Goal: Transaction & Acquisition: Purchase product/service

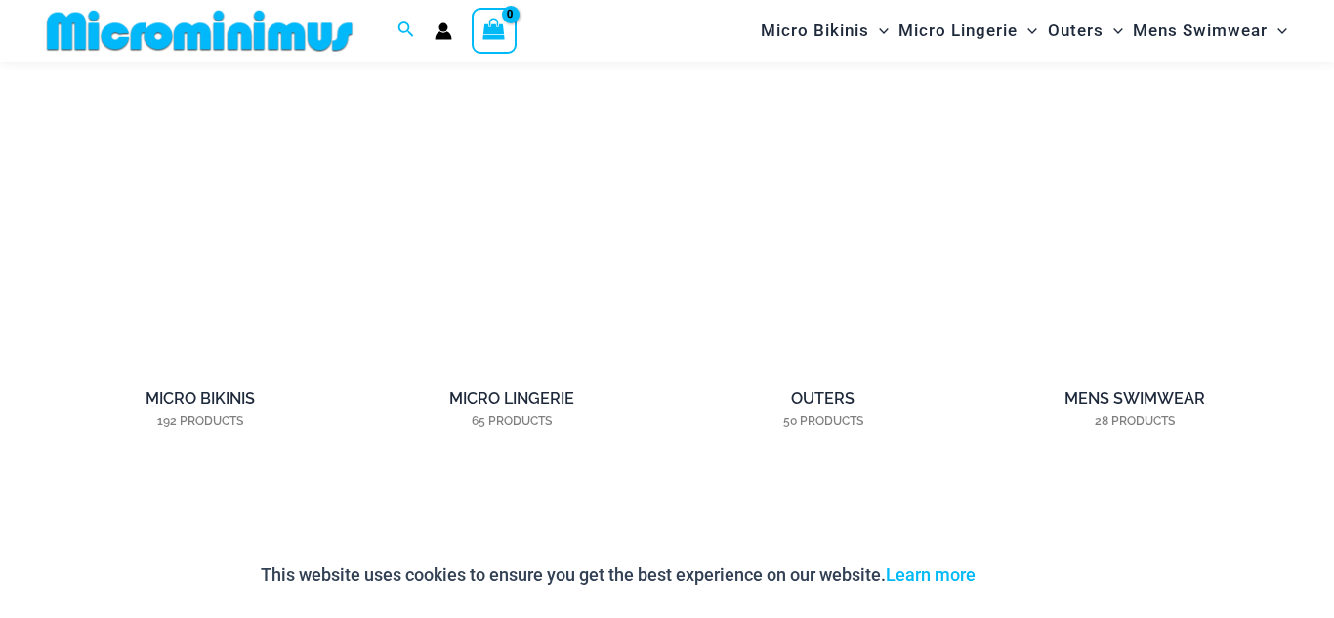
scroll to position [1490, 0]
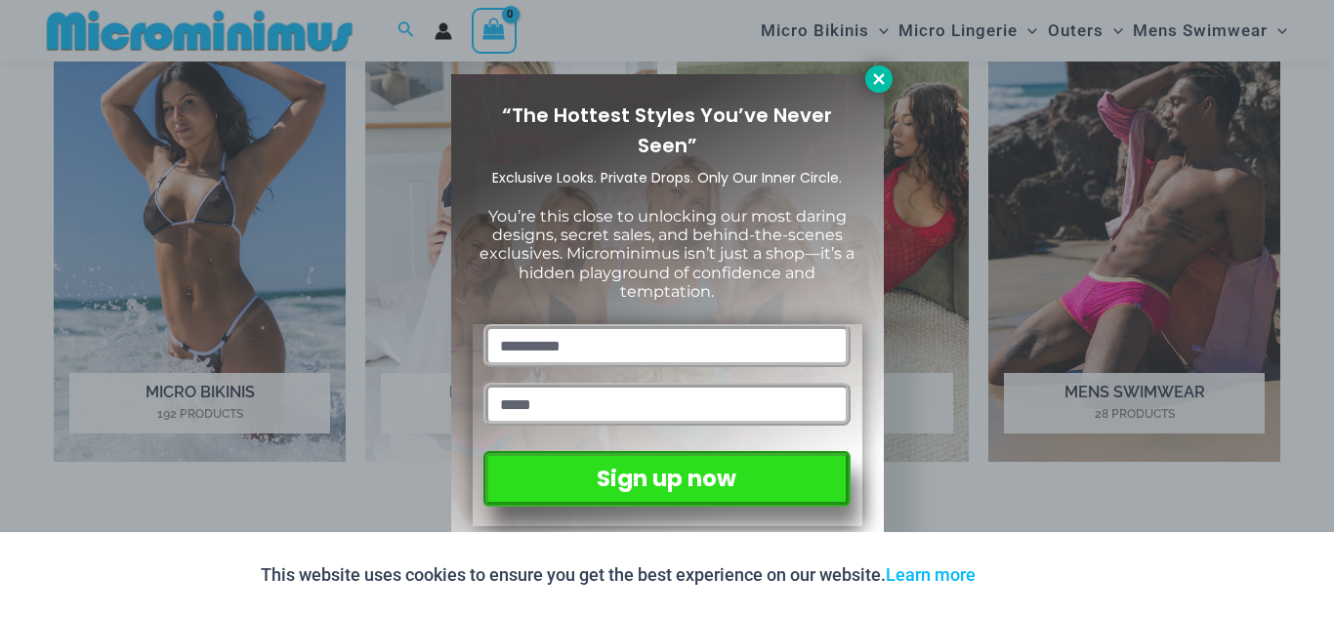
click at [876, 73] on icon at bounding box center [879, 79] width 18 height 18
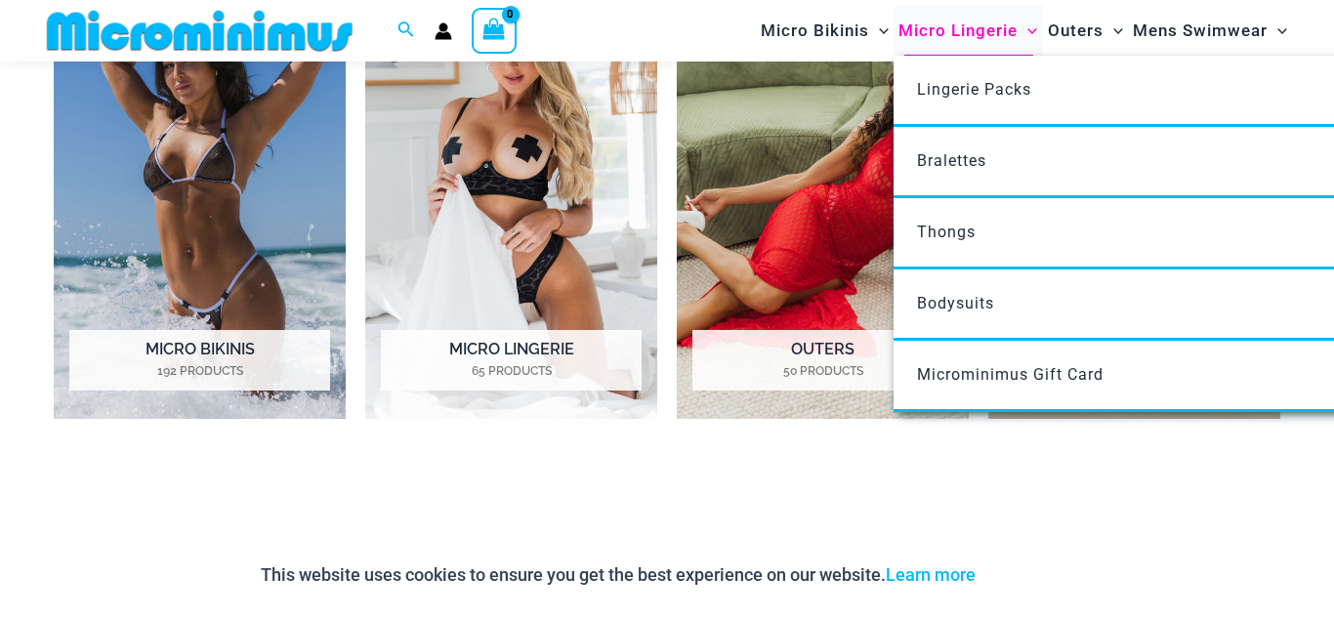
scroll to position [1536, 0]
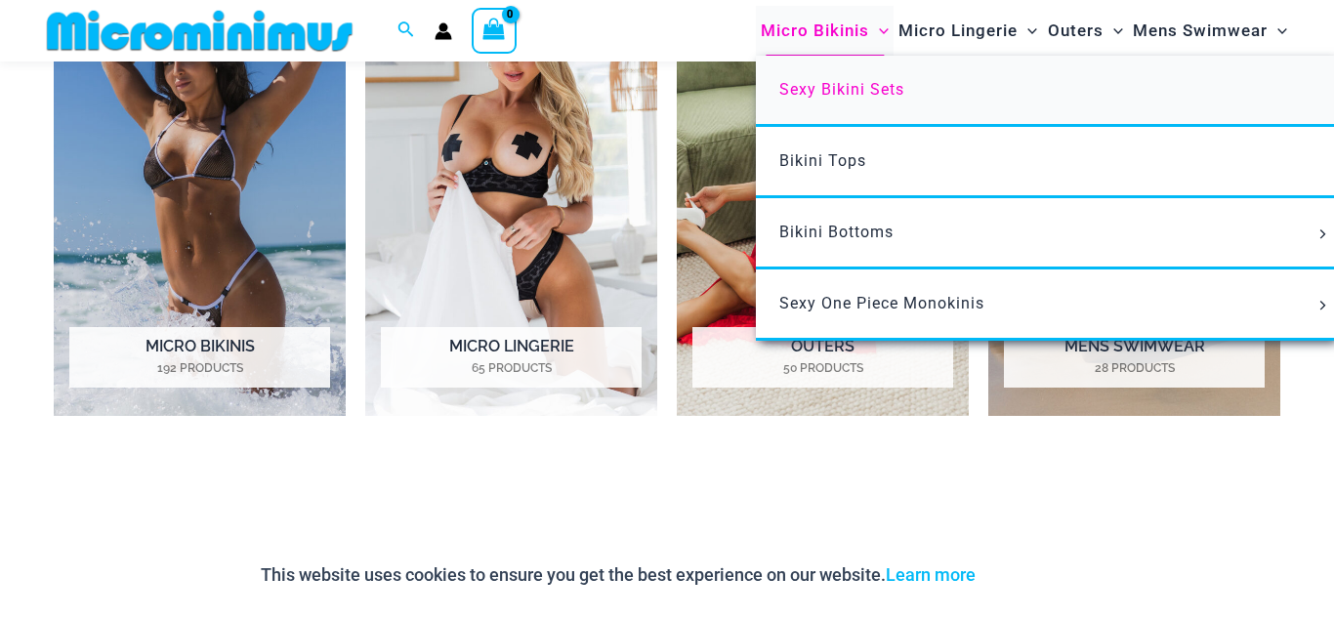
click at [844, 92] on span "Sexy Bikini Sets" at bounding box center [841, 89] width 125 height 19
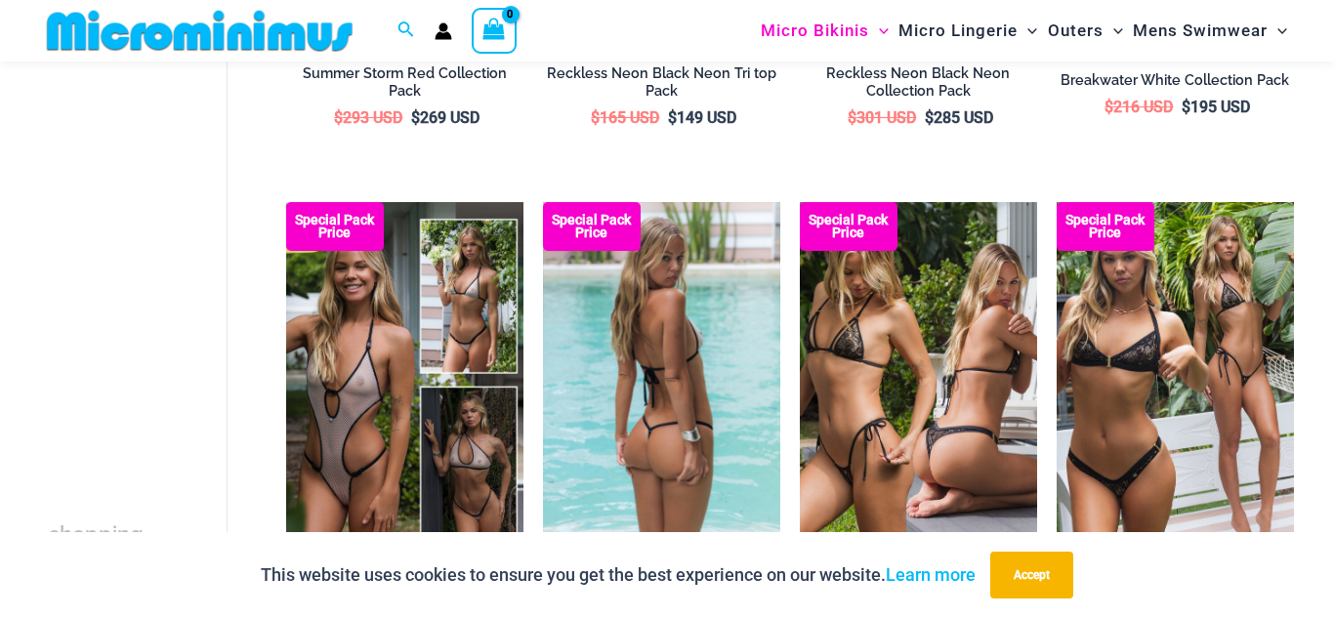
scroll to position [2053, 0]
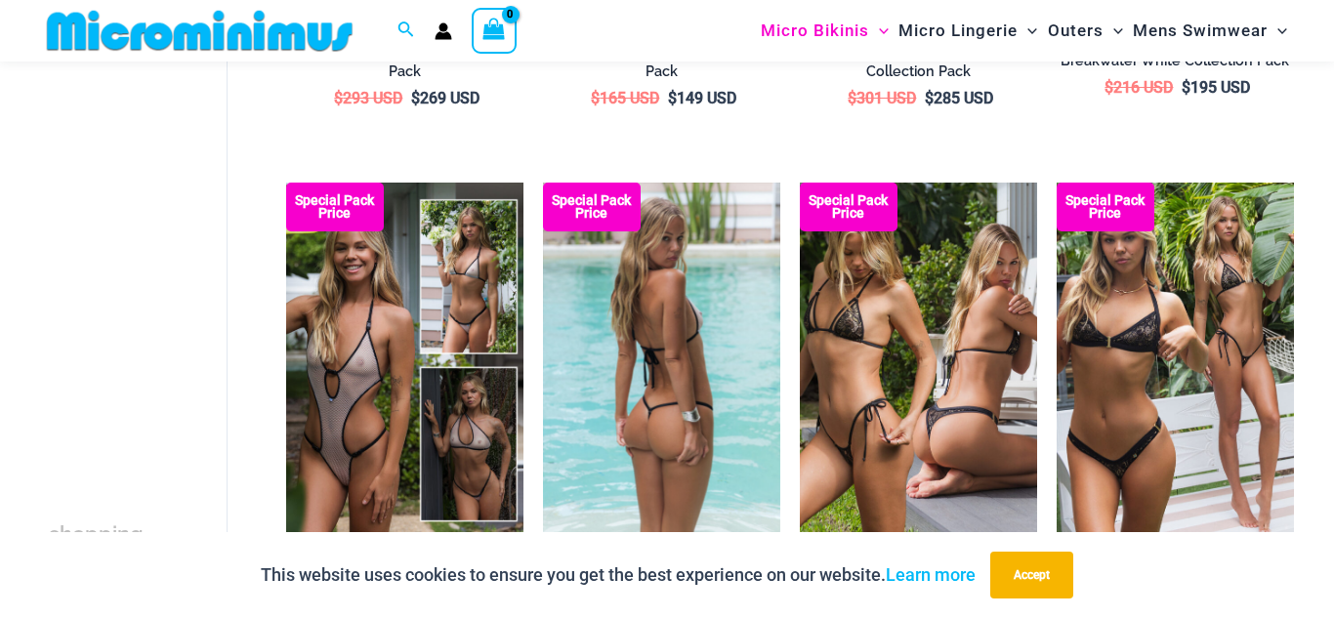
click at [641, 338] on img at bounding box center [661, 361] width 237 height 356
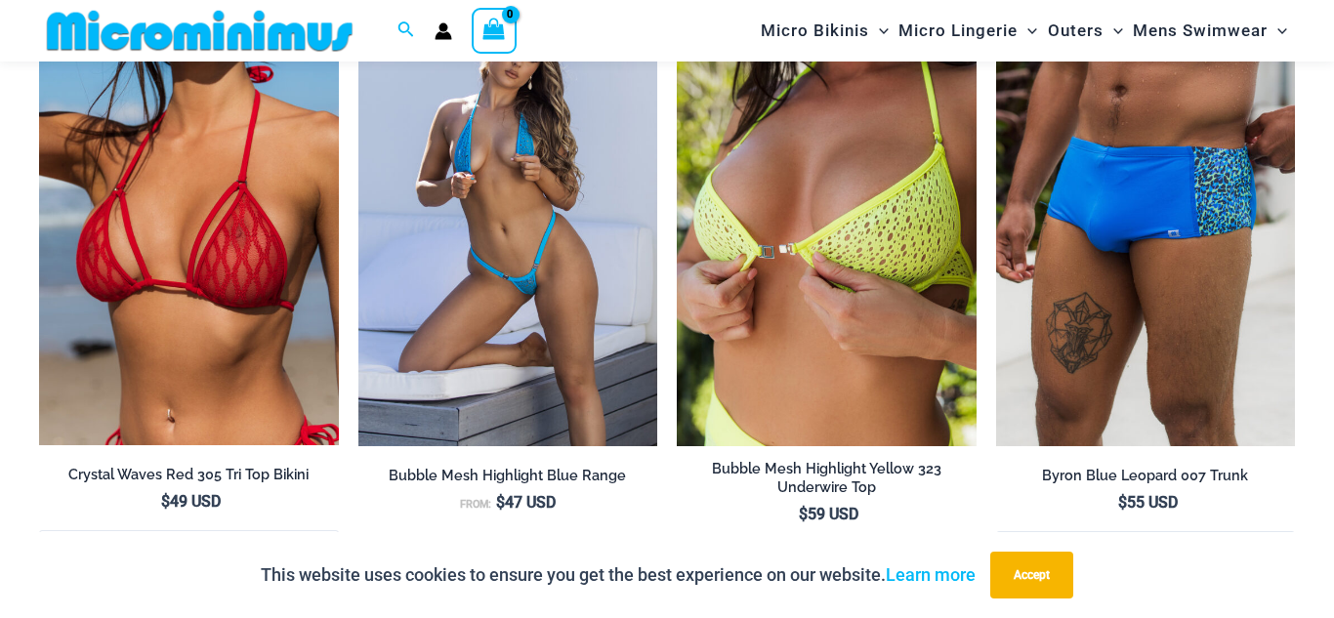
scroll to position [4378, 0]
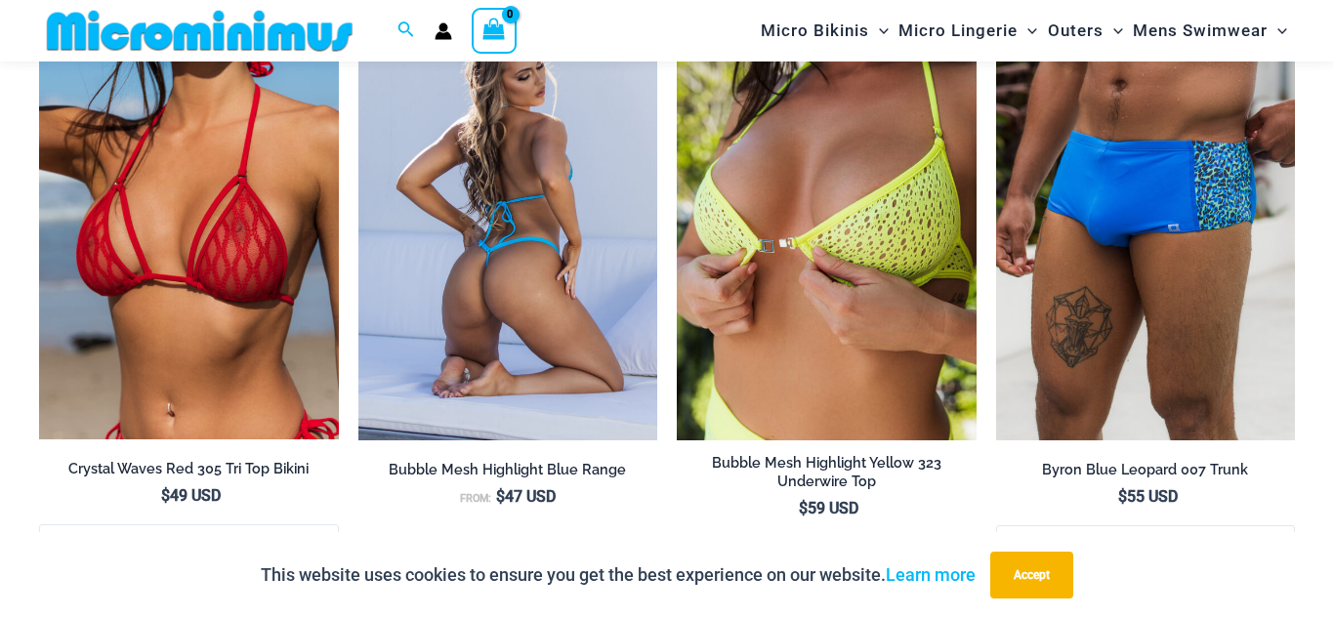
click at [502, 322] on img at bounding box center [508, 215] width 300 height 449
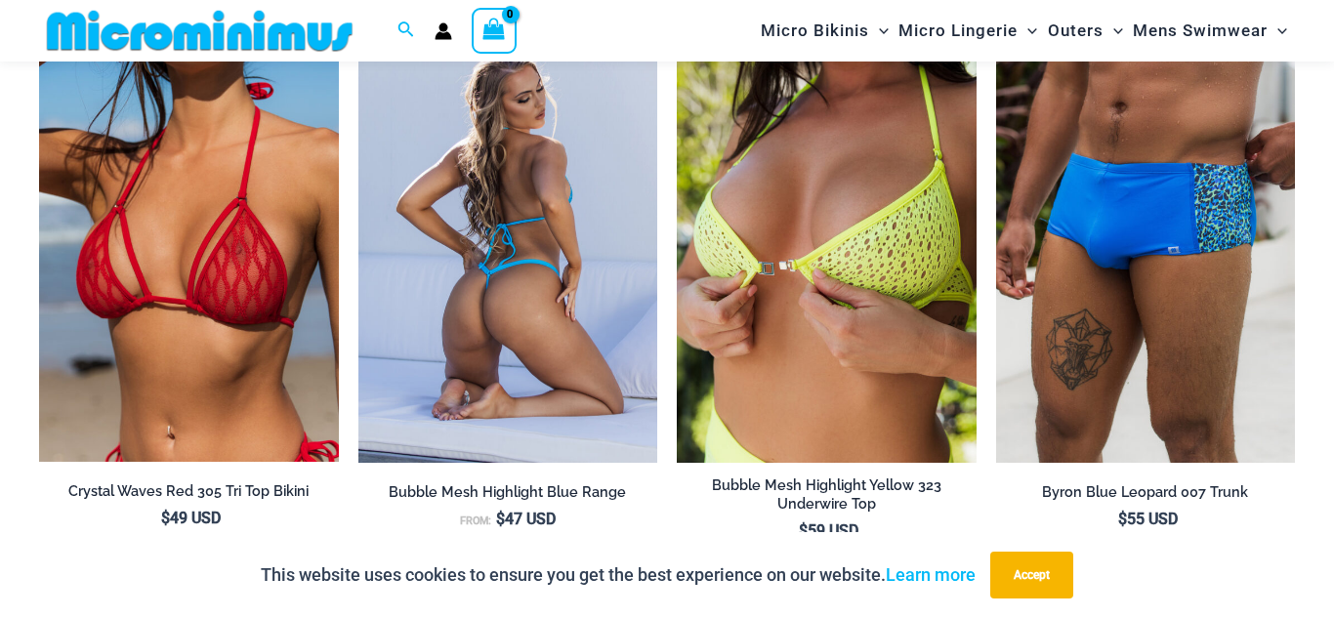
scroll to position [4359, 0]
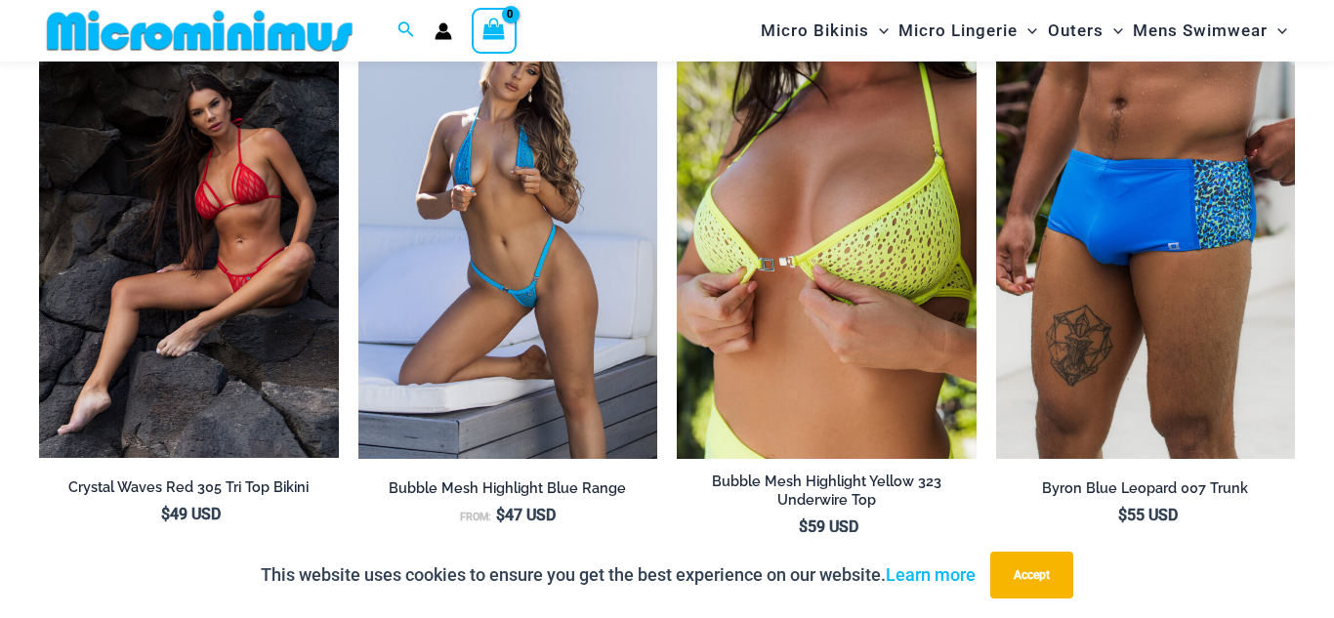
click at [186, 288] on img at bounding box center [189, 234] width 300 height 448
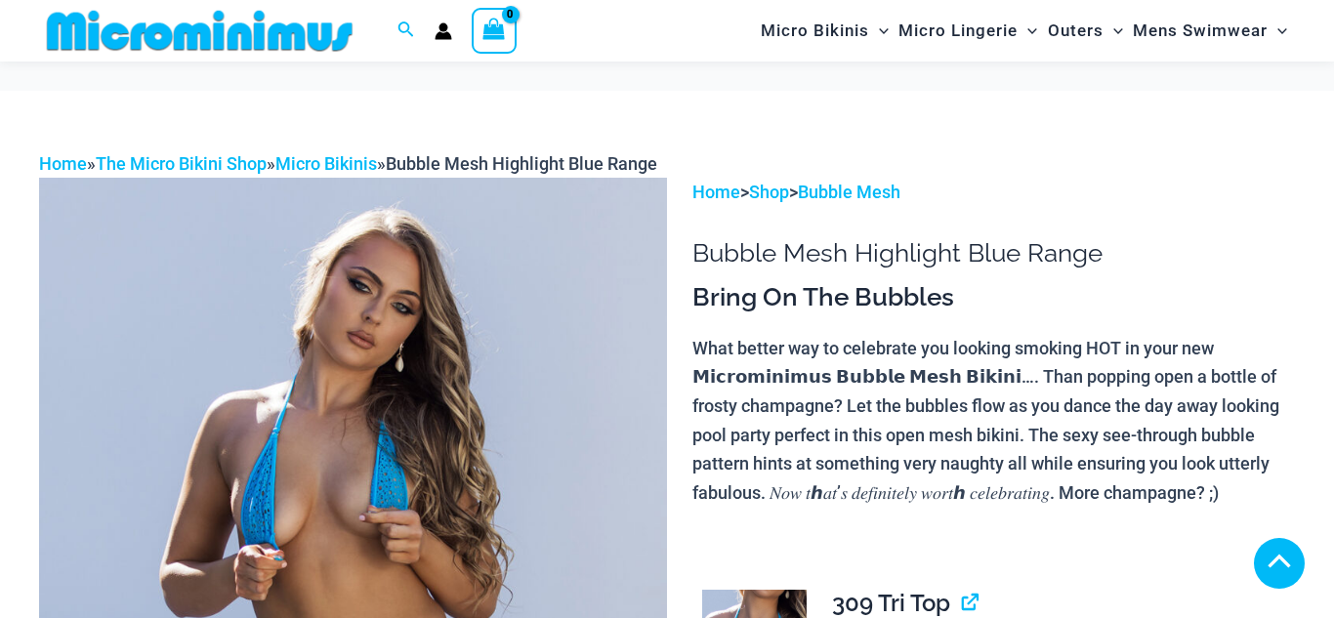
scroll to position [347, 0]
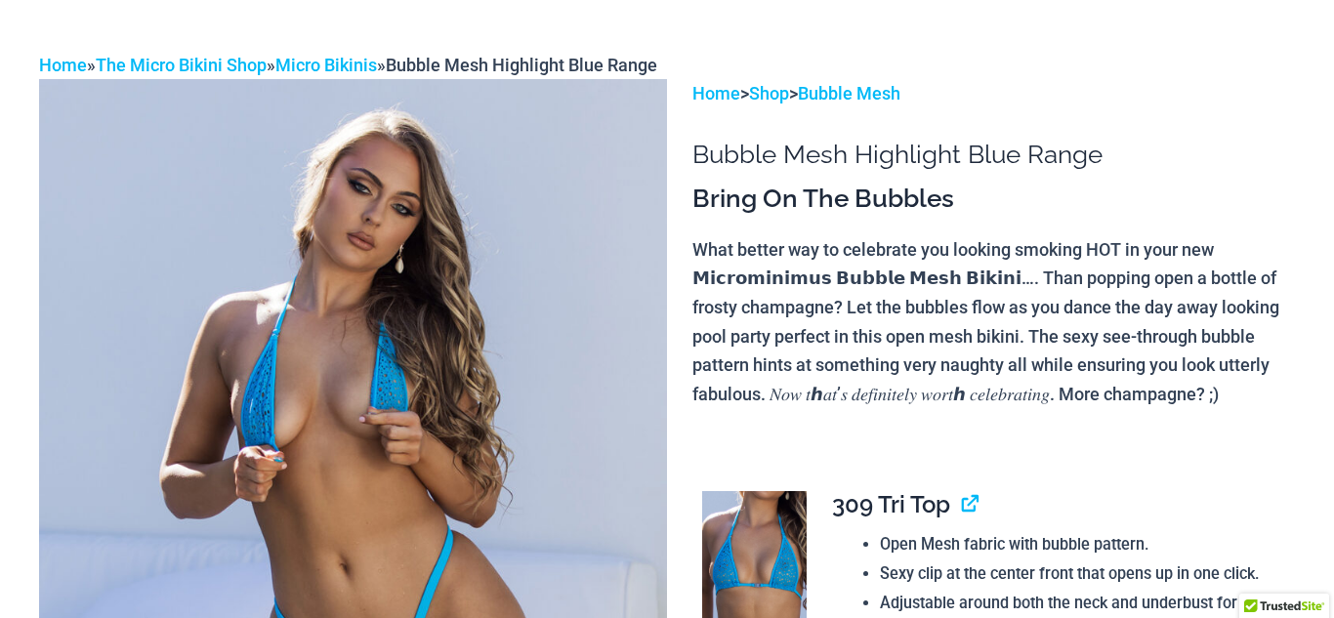
scroll to position [0, 0]
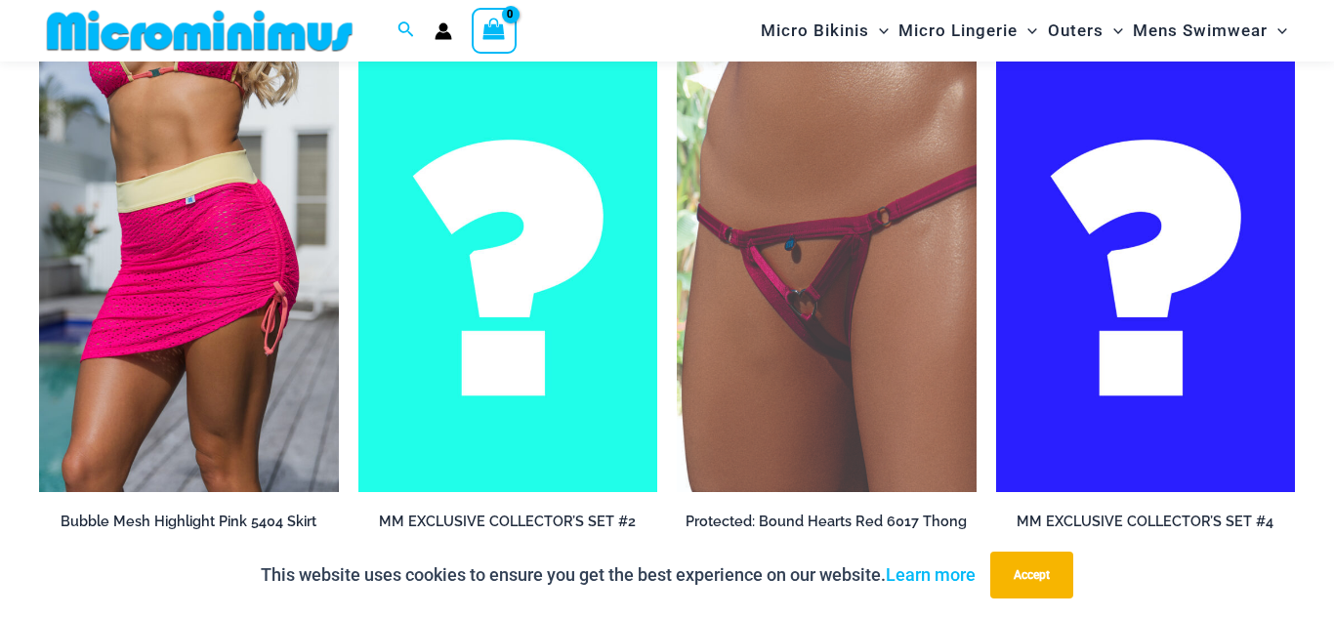
scroll to position [3528, 0]
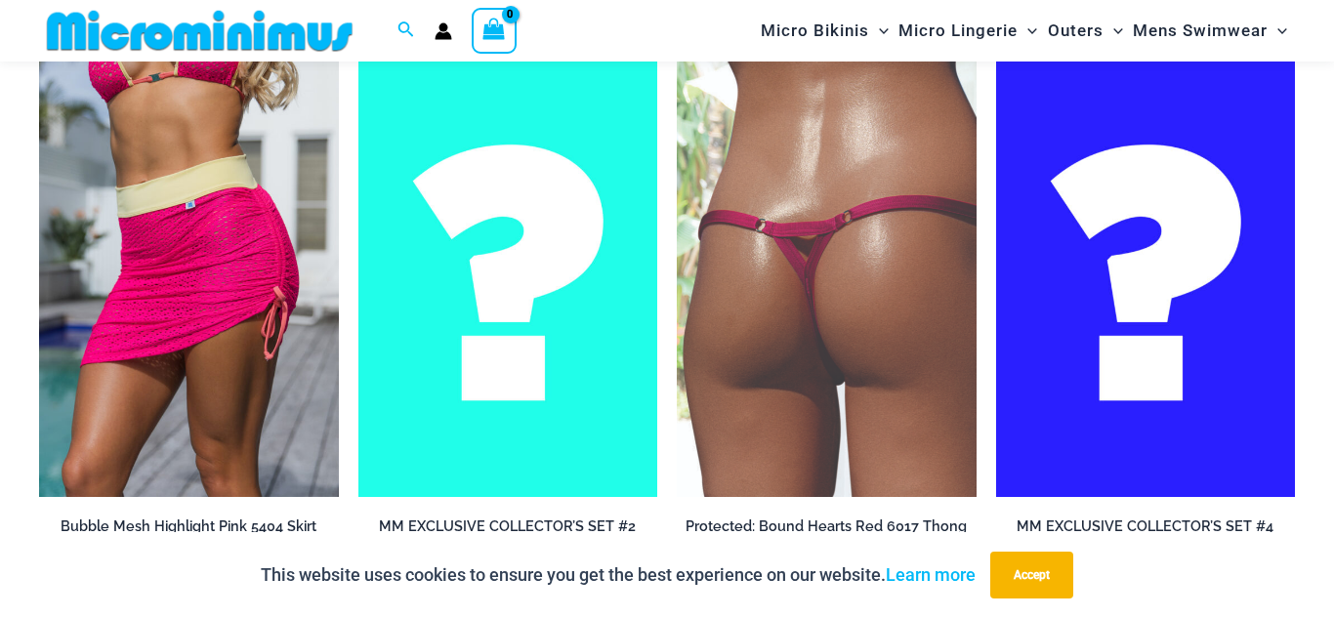
click at [851, 345] on img at bounding box center [827, 272] width 300 height 449
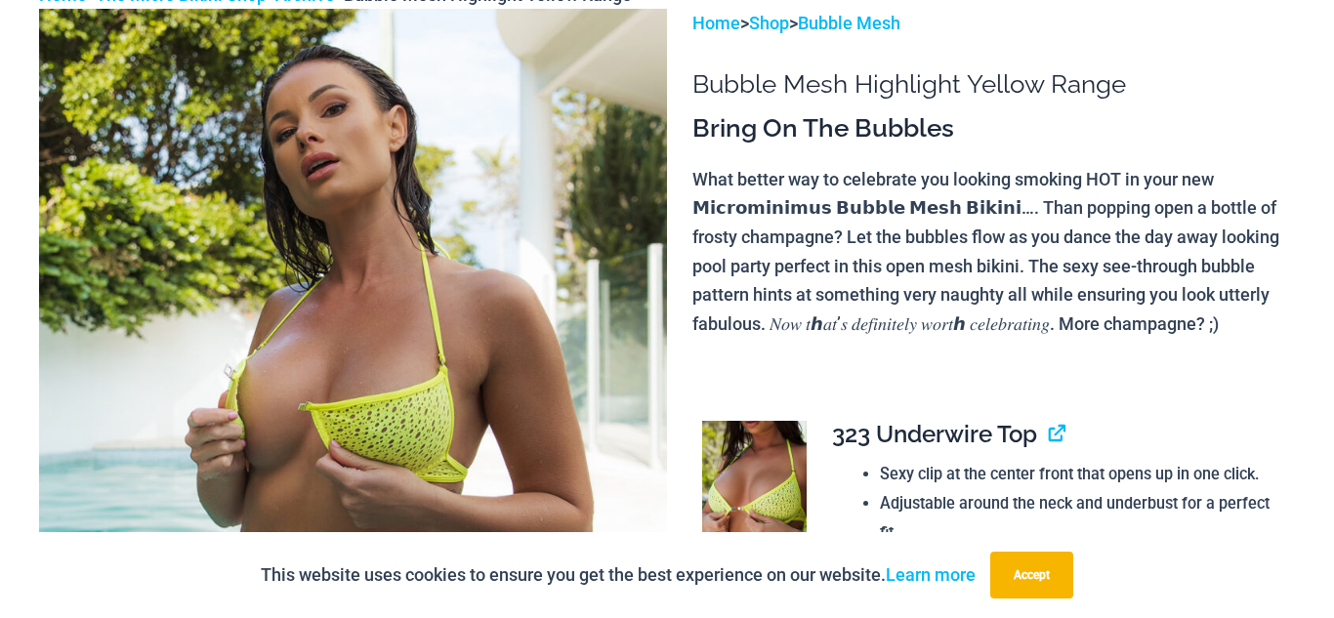
scroll to position [0, 0]
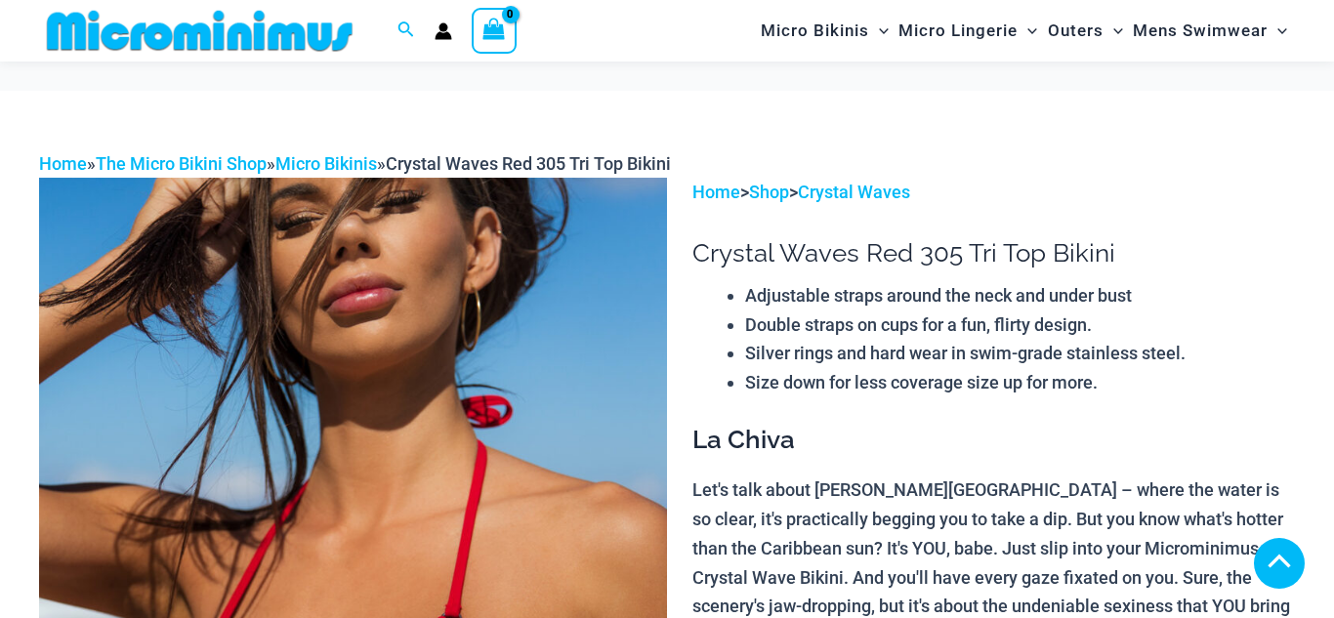
scroll to position [386, 0]
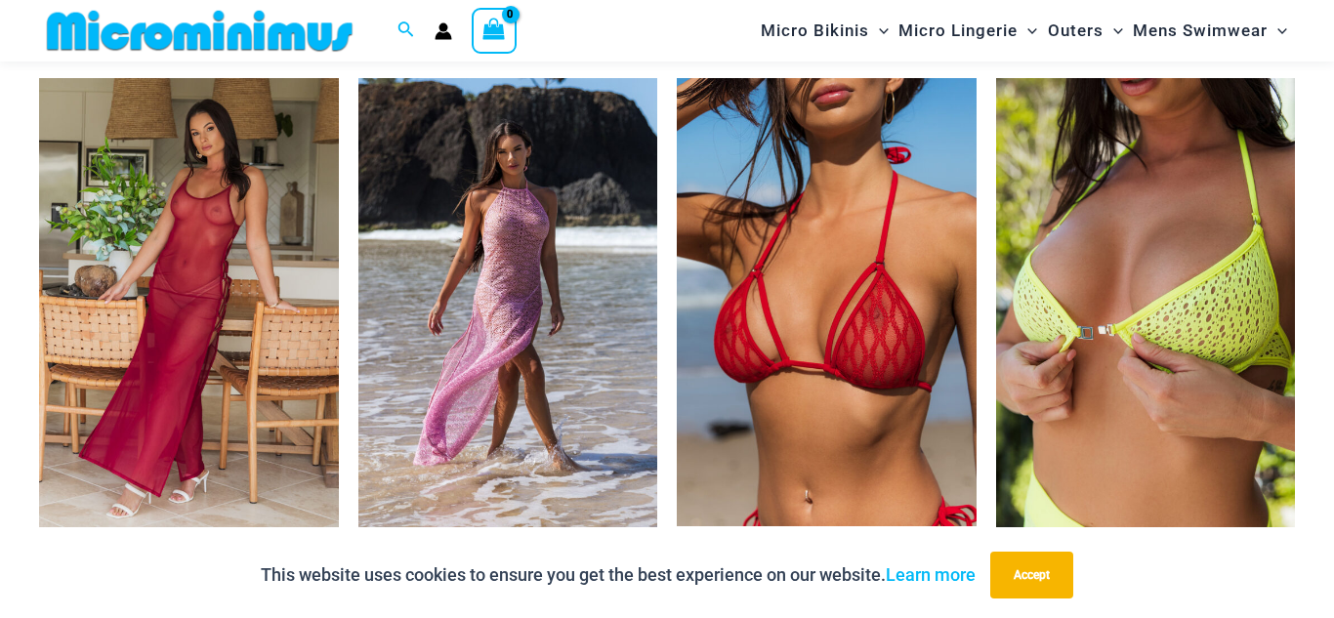
scroll to position [3008, 0]
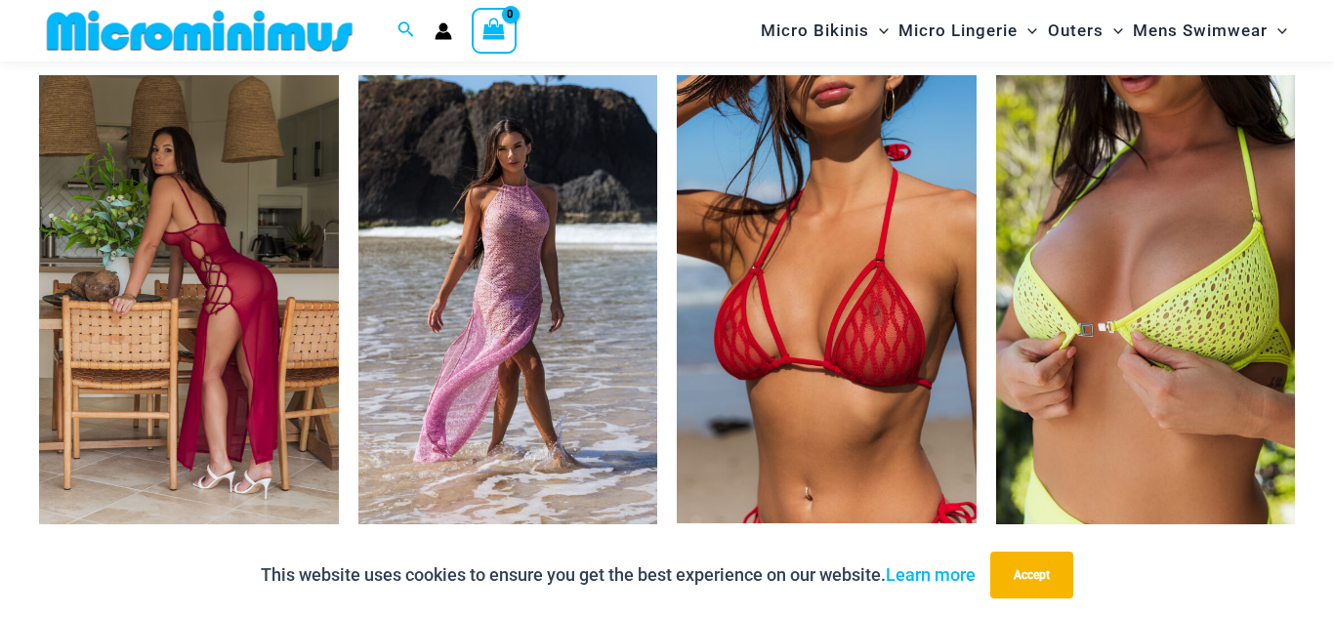
click at [206, 320] on img at bounding box center [189, 299] width 300 height 449
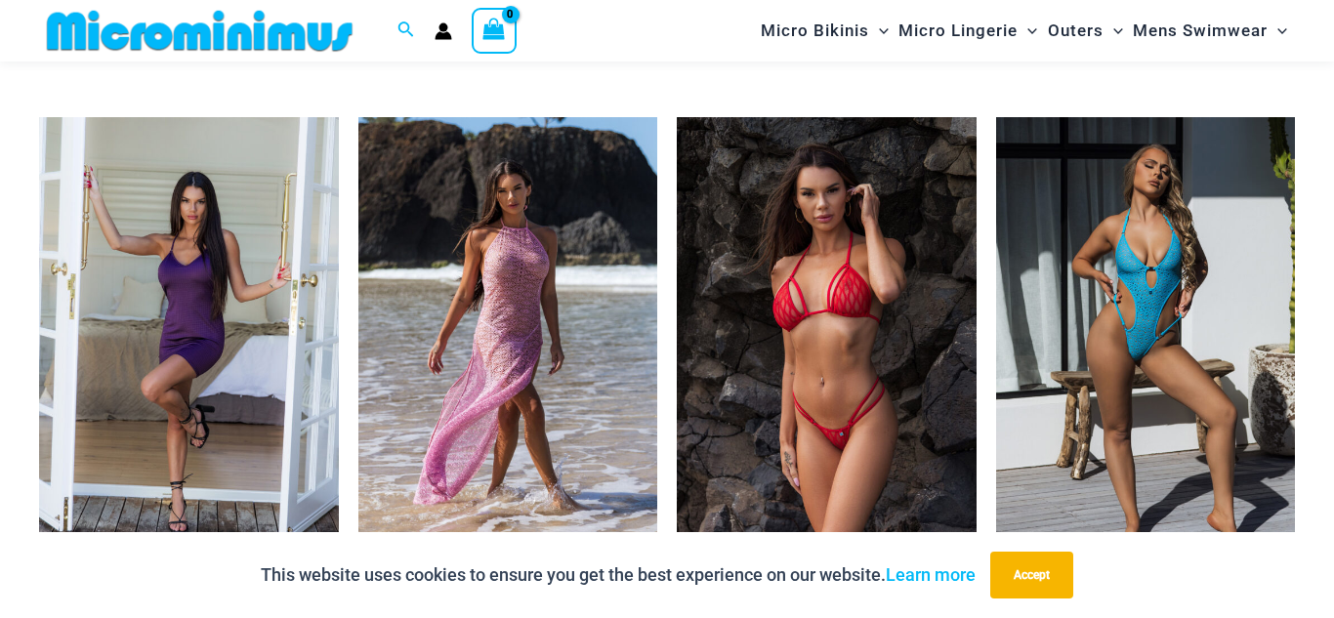
scroll to position [2991, 0]
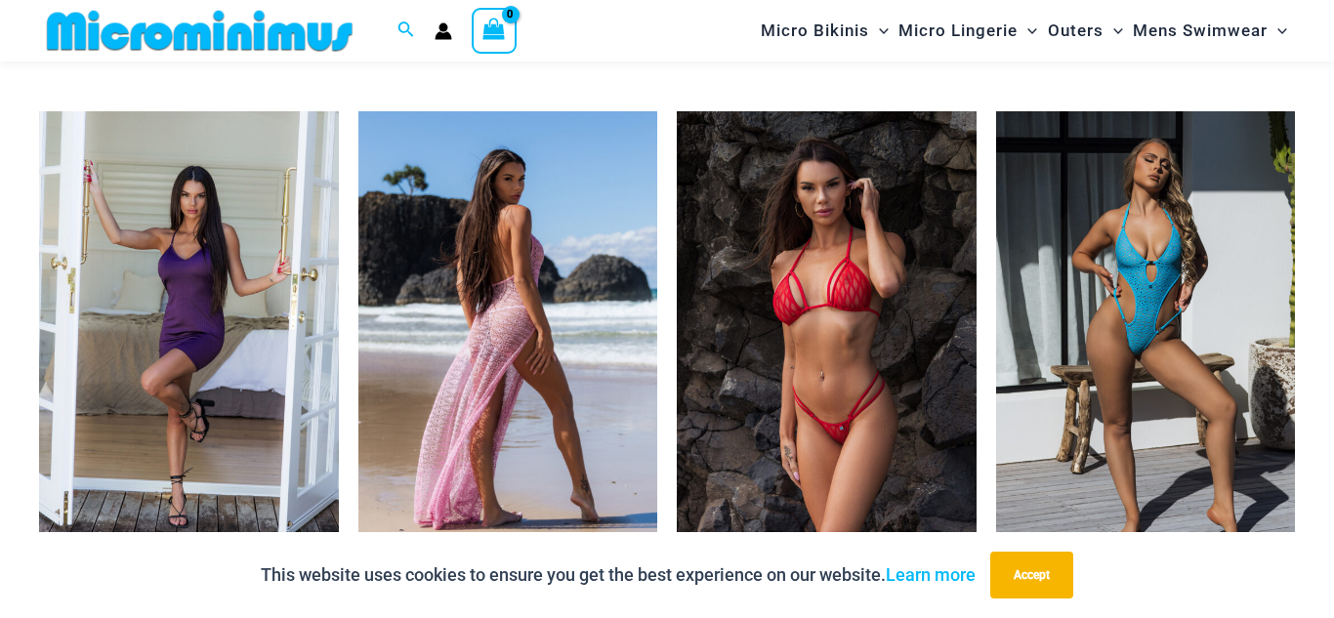
click at [527, 333] on img at bounding box center [508, 335] width 300 height 449
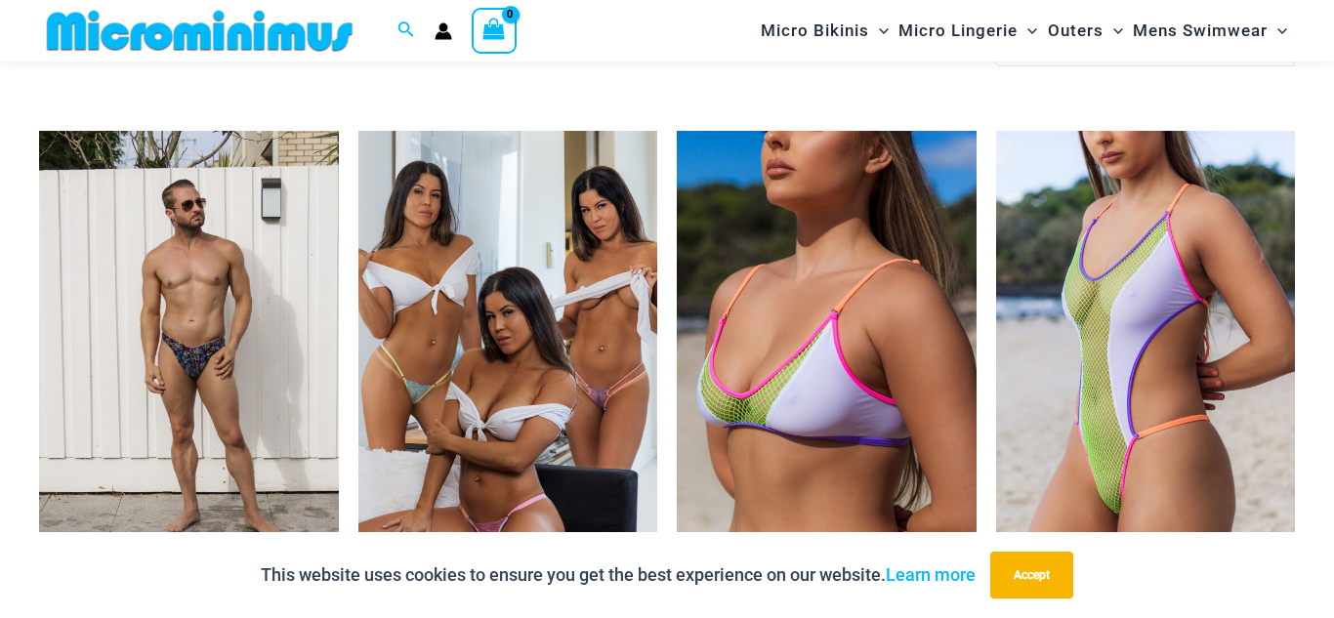
scroll to position [4279, 0]
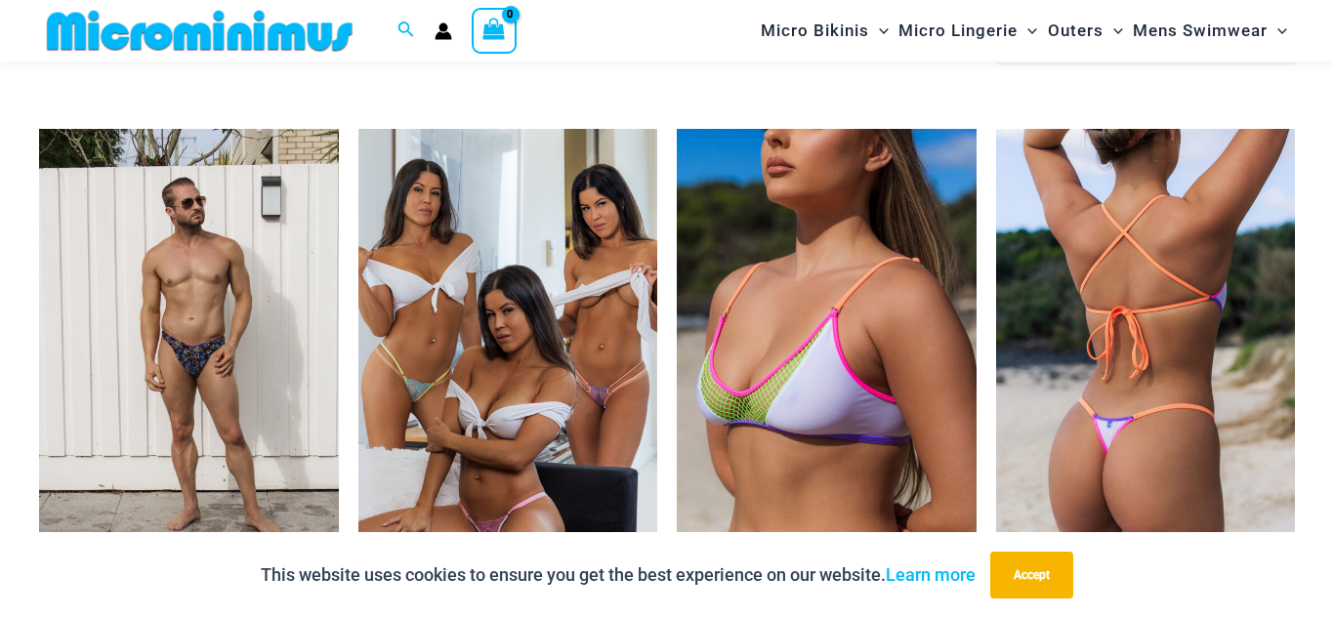
click at [1148, 310] on img at bounding box center [1146, 353] width 300 height 449
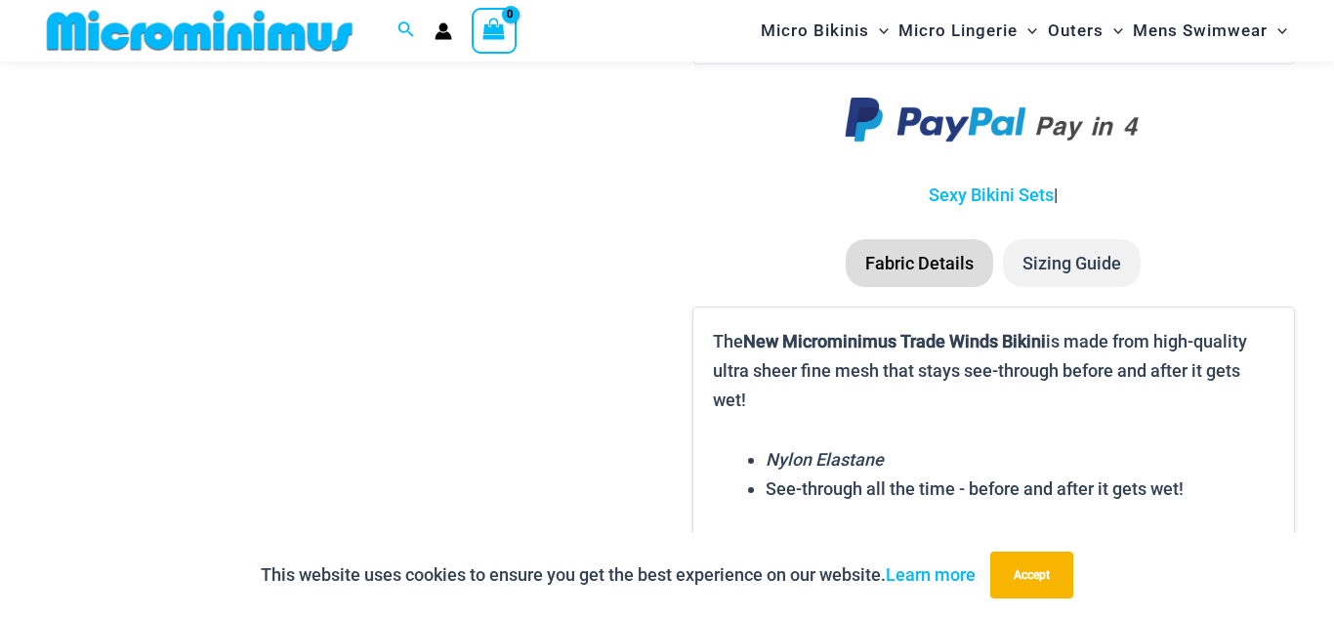
scroll to position [2476, 0]
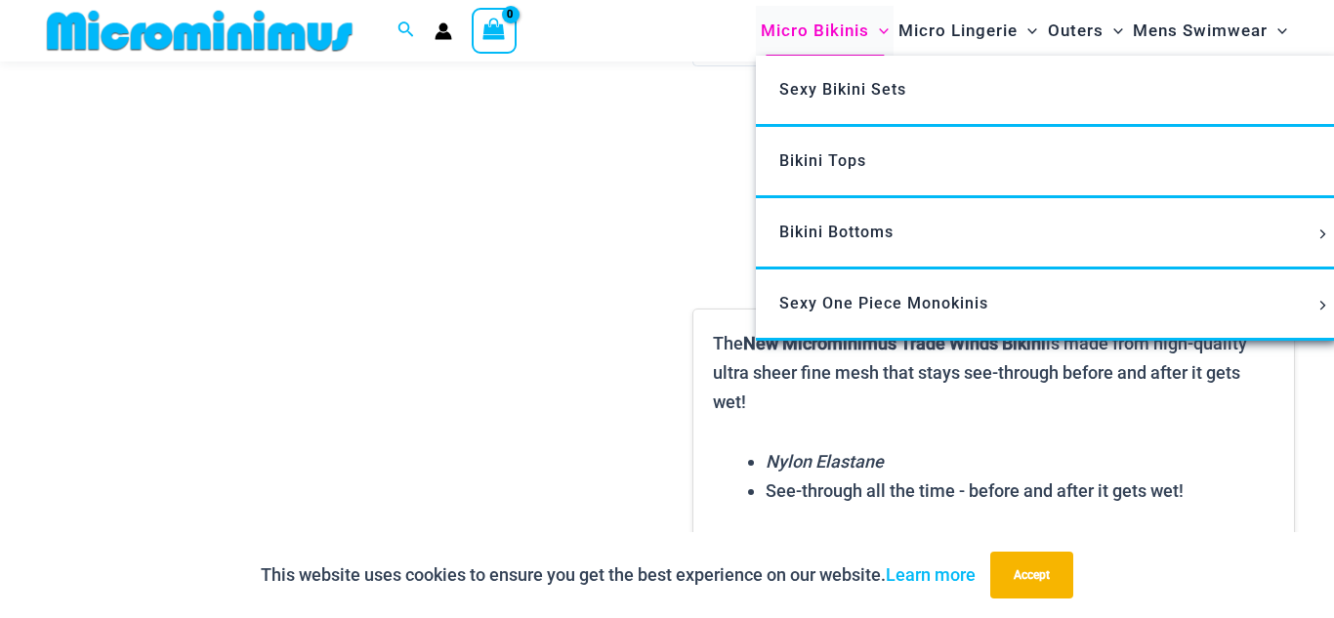
click at [828, 33] on span "Micro Bikinis" at bounding box center [815, 31] width 108 height 50
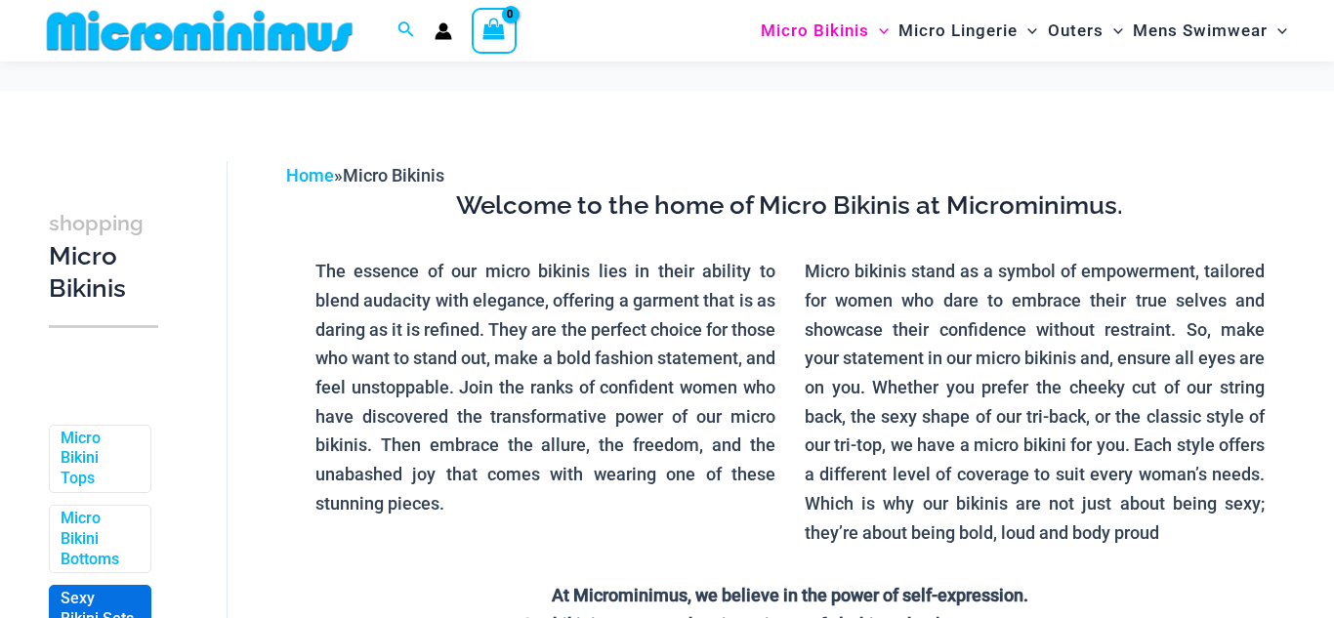
click at [91, 589] on link "Sexy Bikini Sets" at bounding box center [98, 609] width 75 height 41
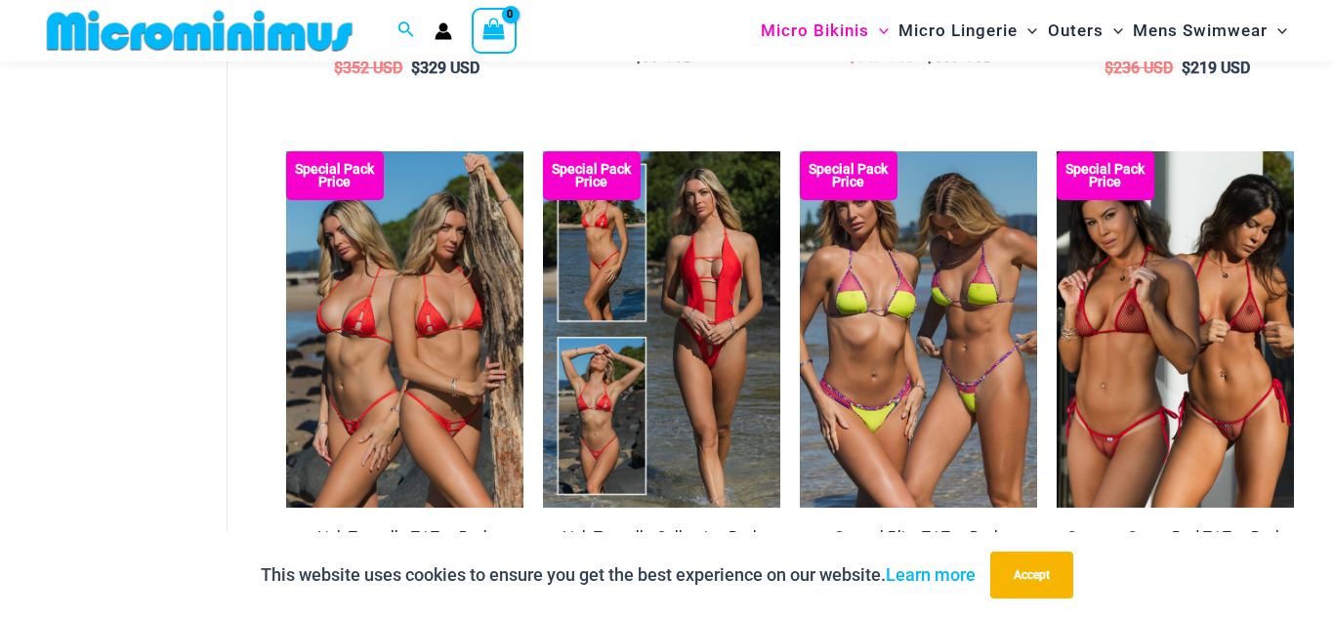
scroll to position [1607, 0]
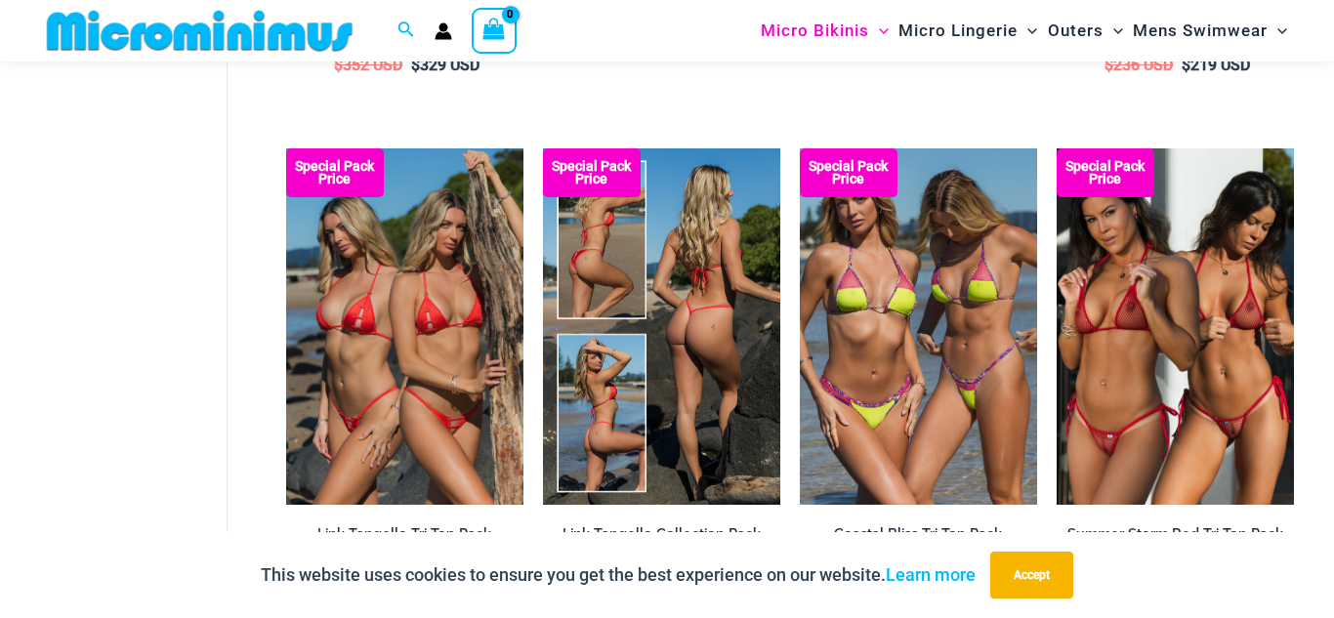
click at [685, 320] on img at bounding box center [661, 326] width 237 height 356
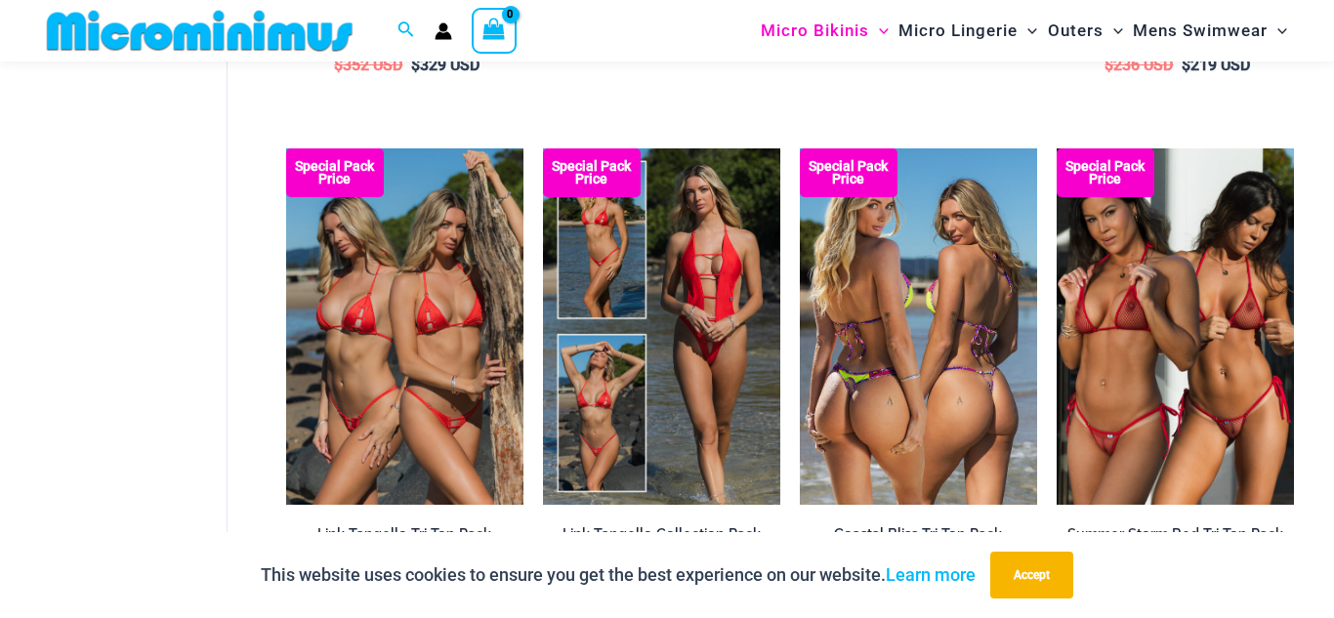
click at [863, 323] on img at bounding box center [918, 326] width 237 height 356
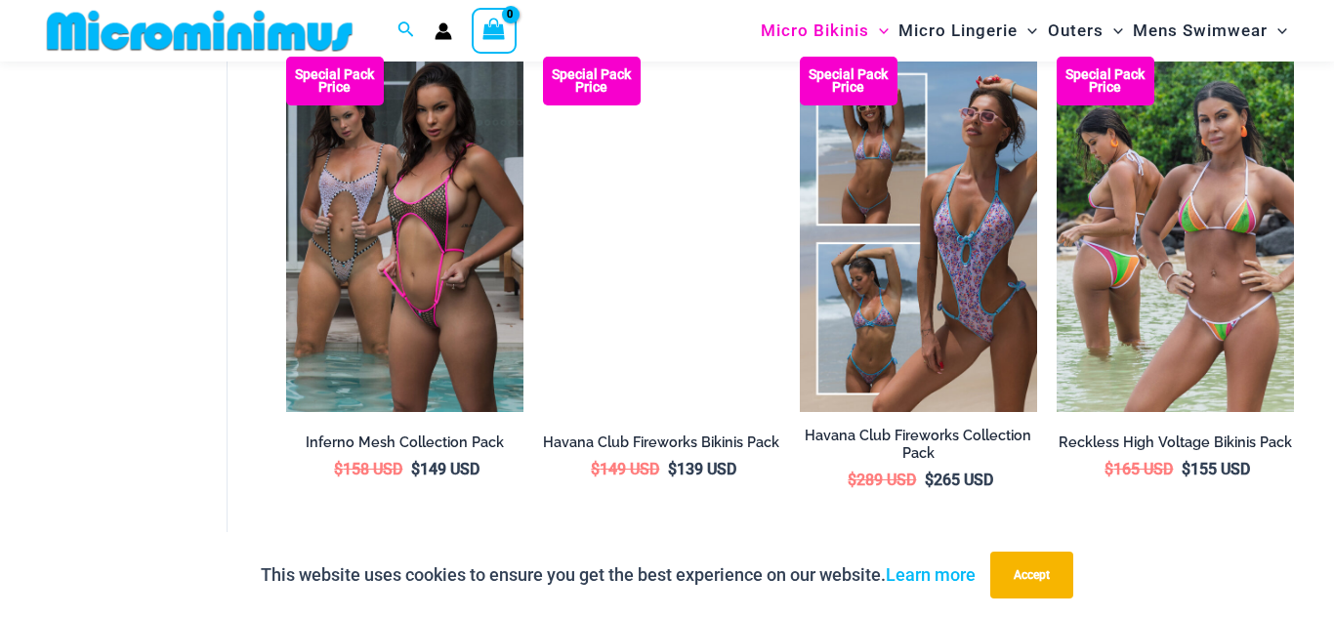
scroll to position [3239, 0]
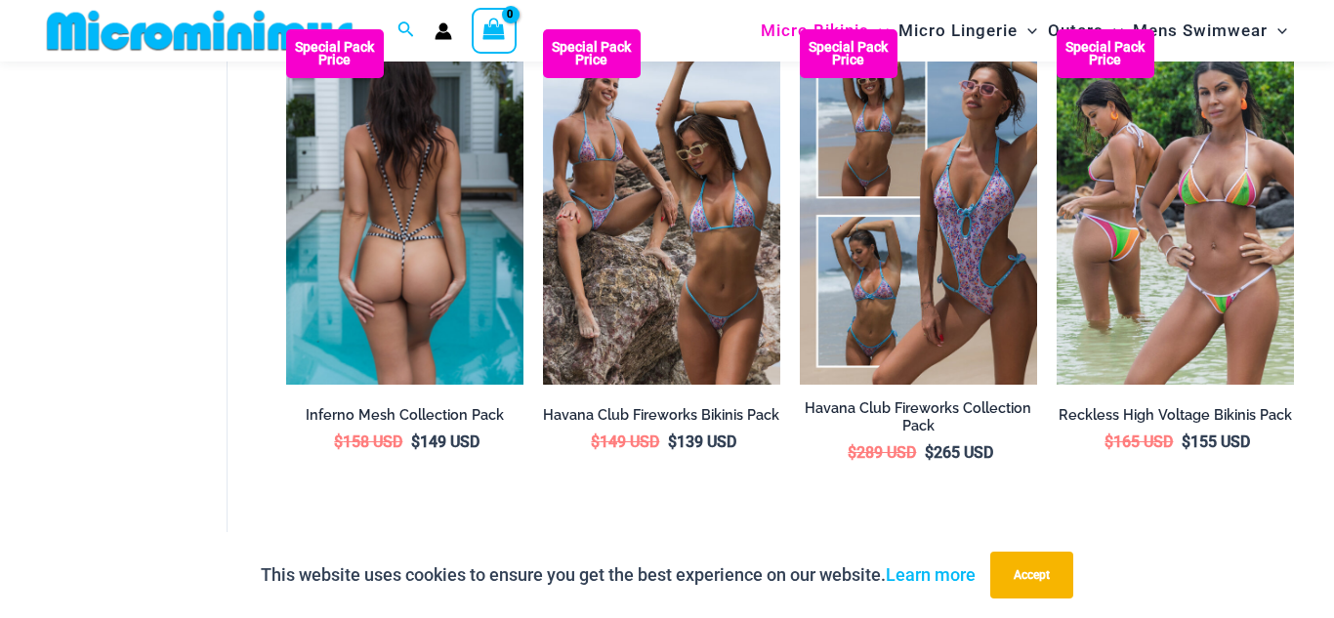
click at [381, 227] on img at bounding box center [404, 207] width 237 height 356
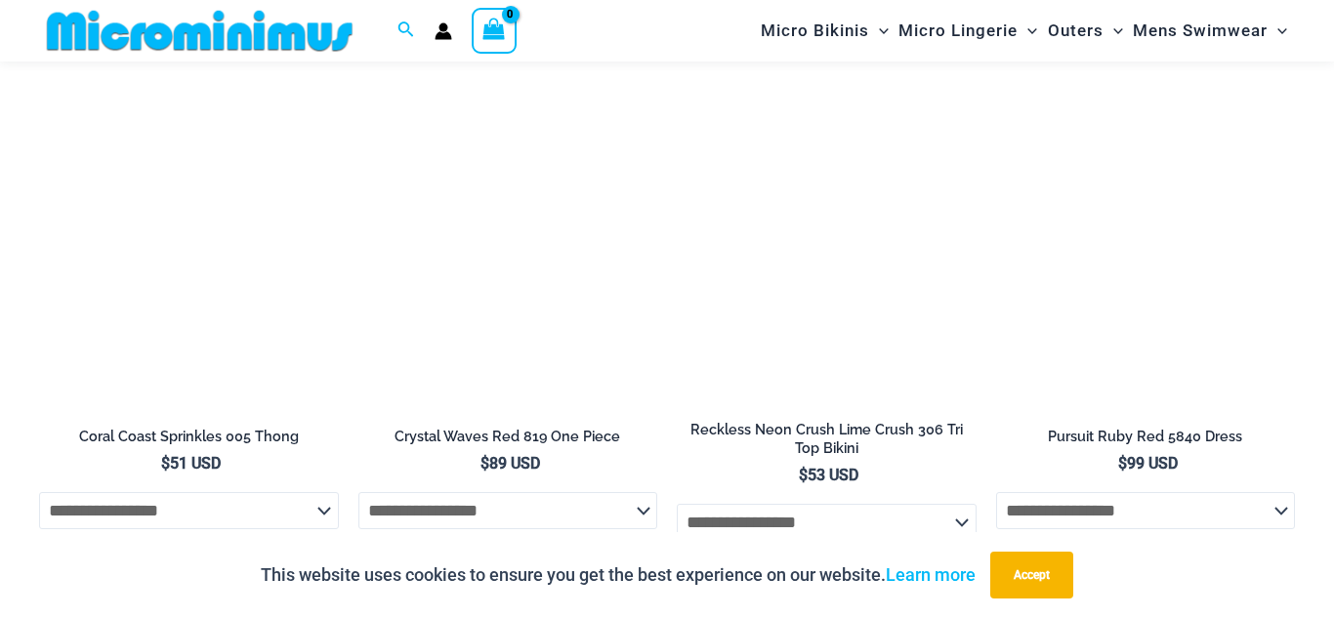
scroll to position [4105, 0]
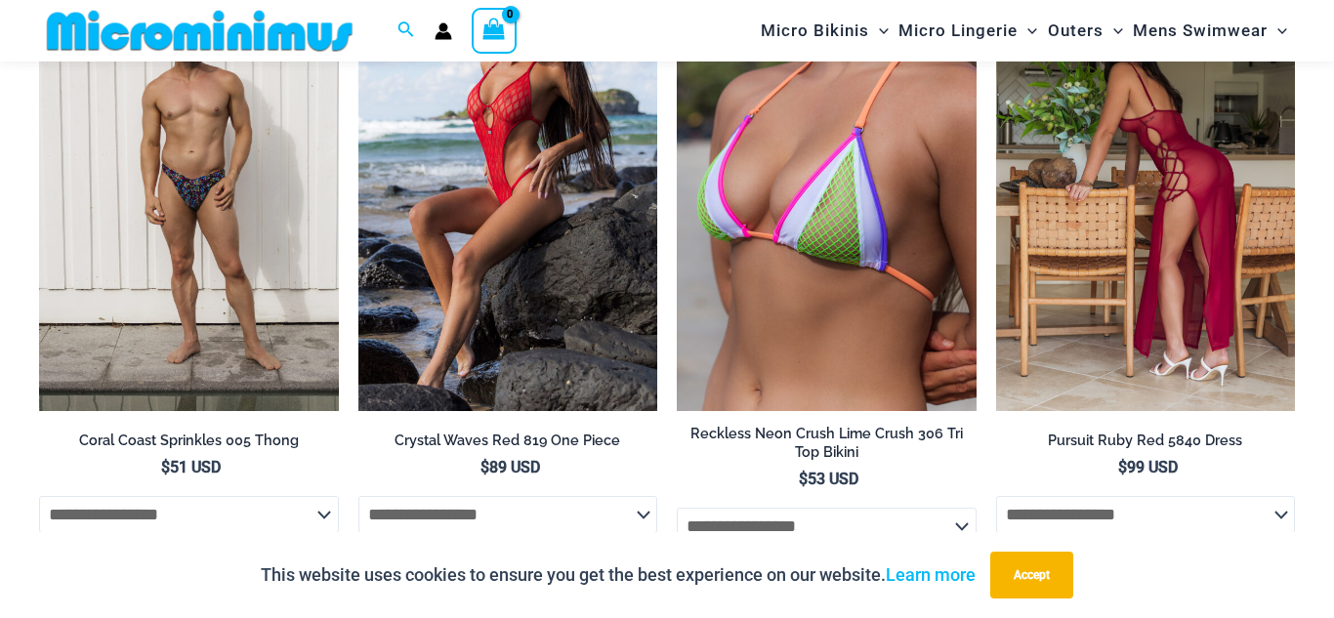
click at [1161, 179] on img at bounding box center [1146, 186] width 300 height 449
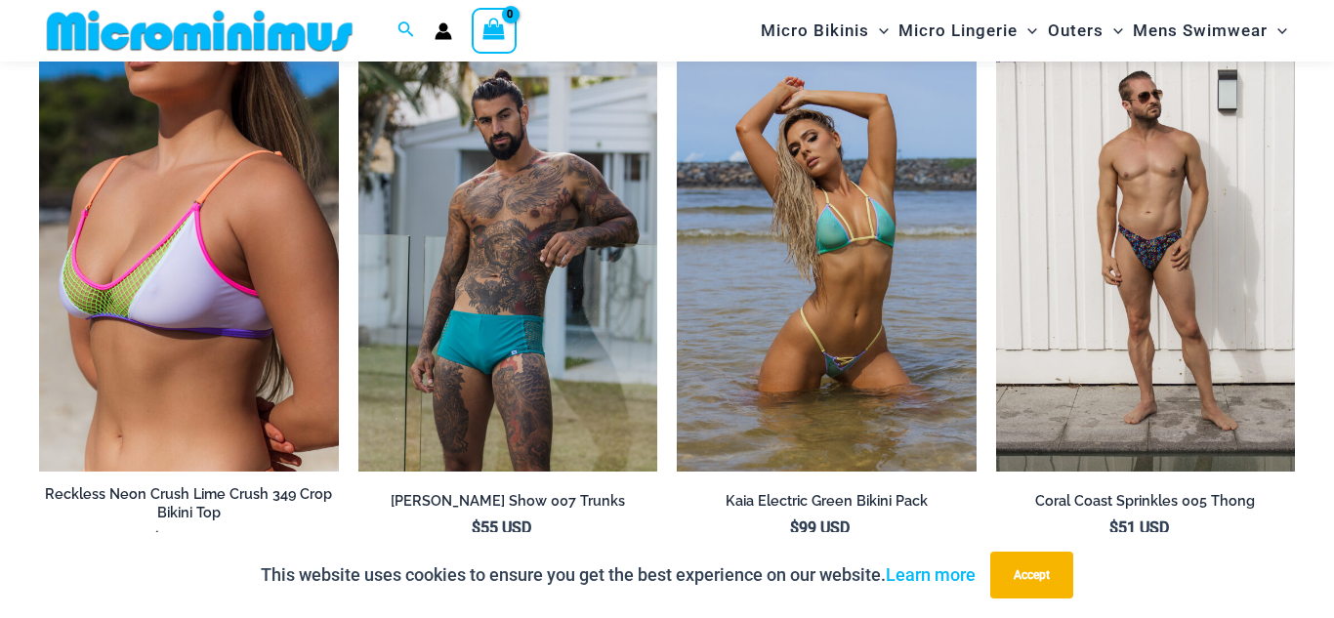
scroll to position [3722, 0]
